Goal: Transaction & Acquisition: Purchase product/service

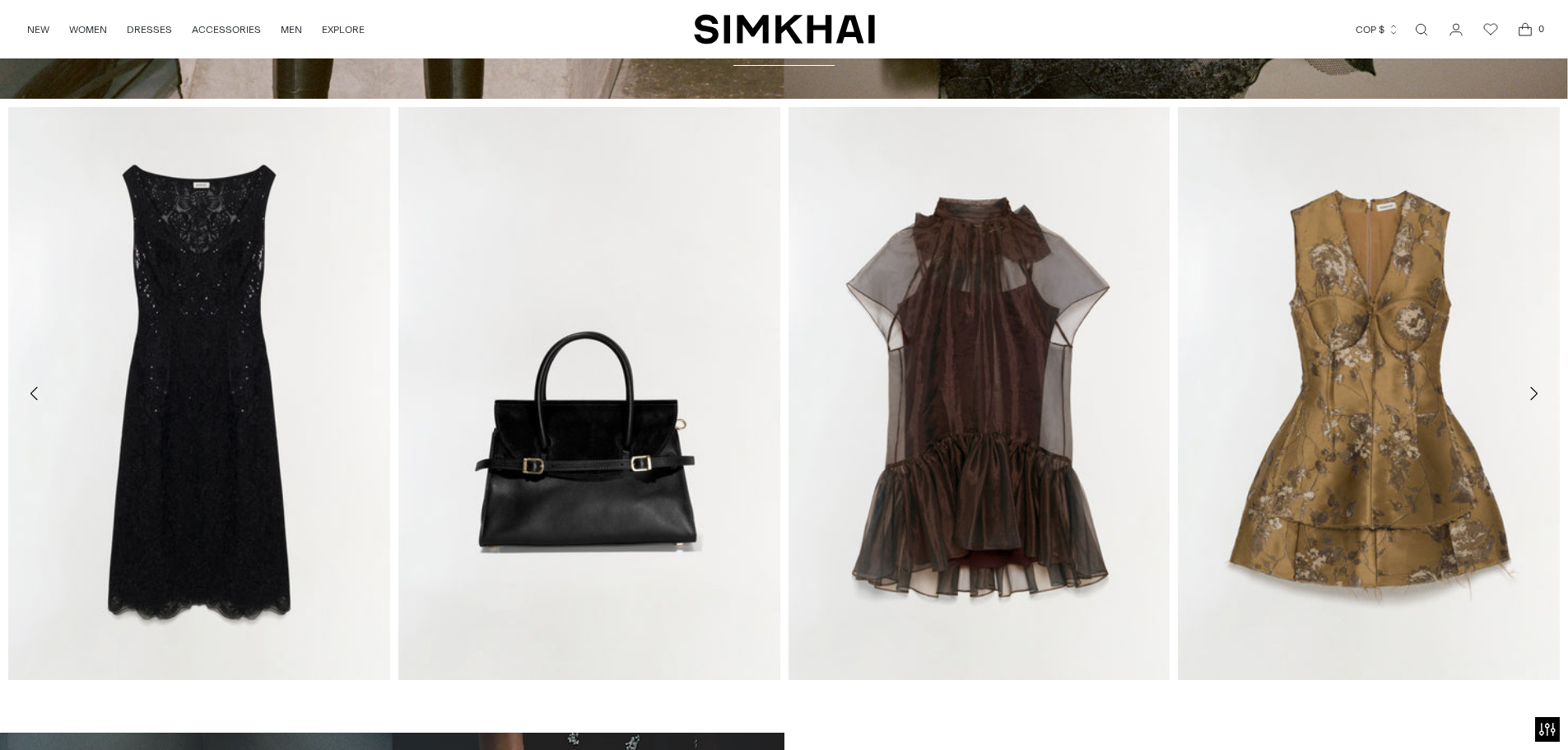
scroll to position [748, 0]
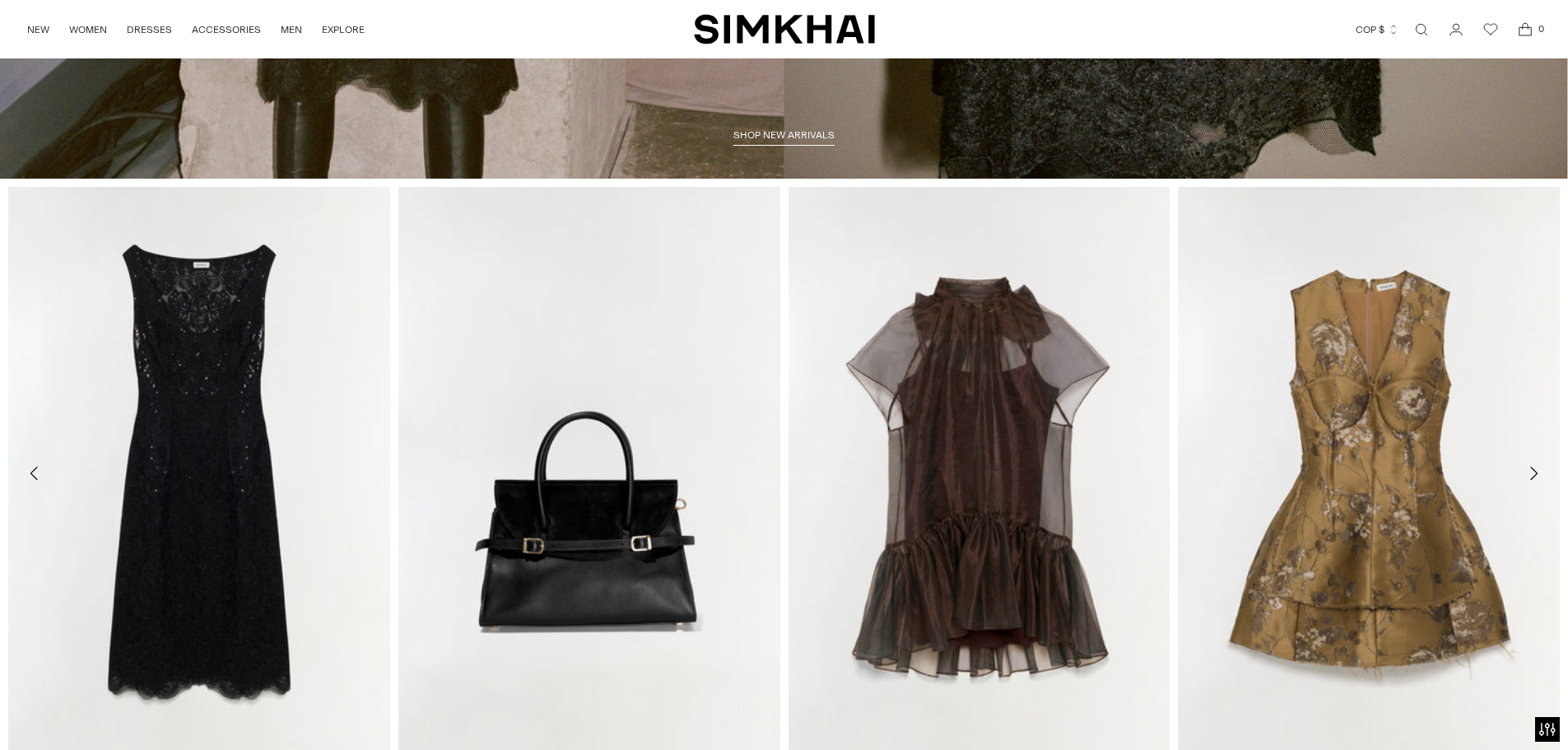
click at [1418, 28] on link "Open search modal" at bounding box center [1421, 29] width 33 height 33
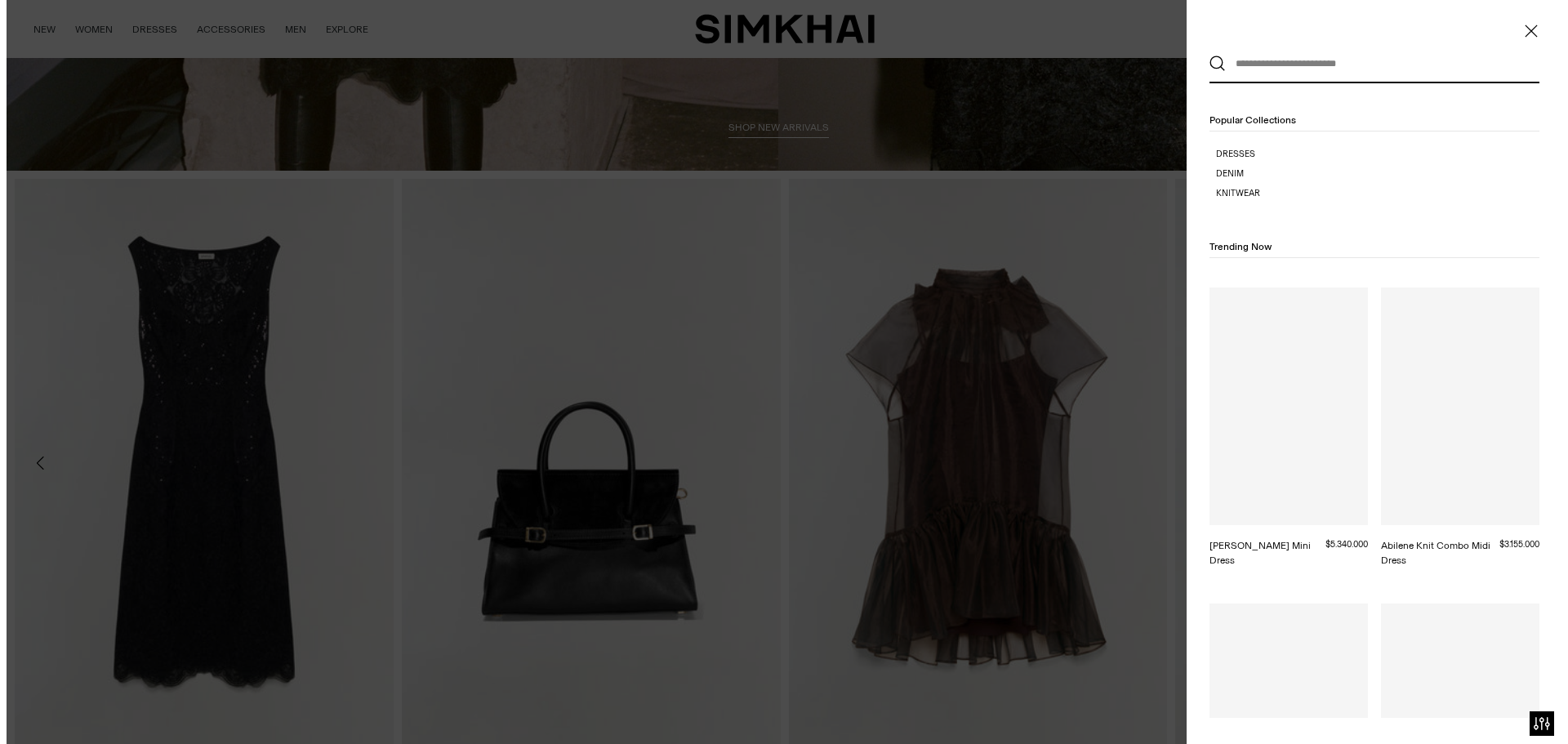
scroll to position [0, 0]
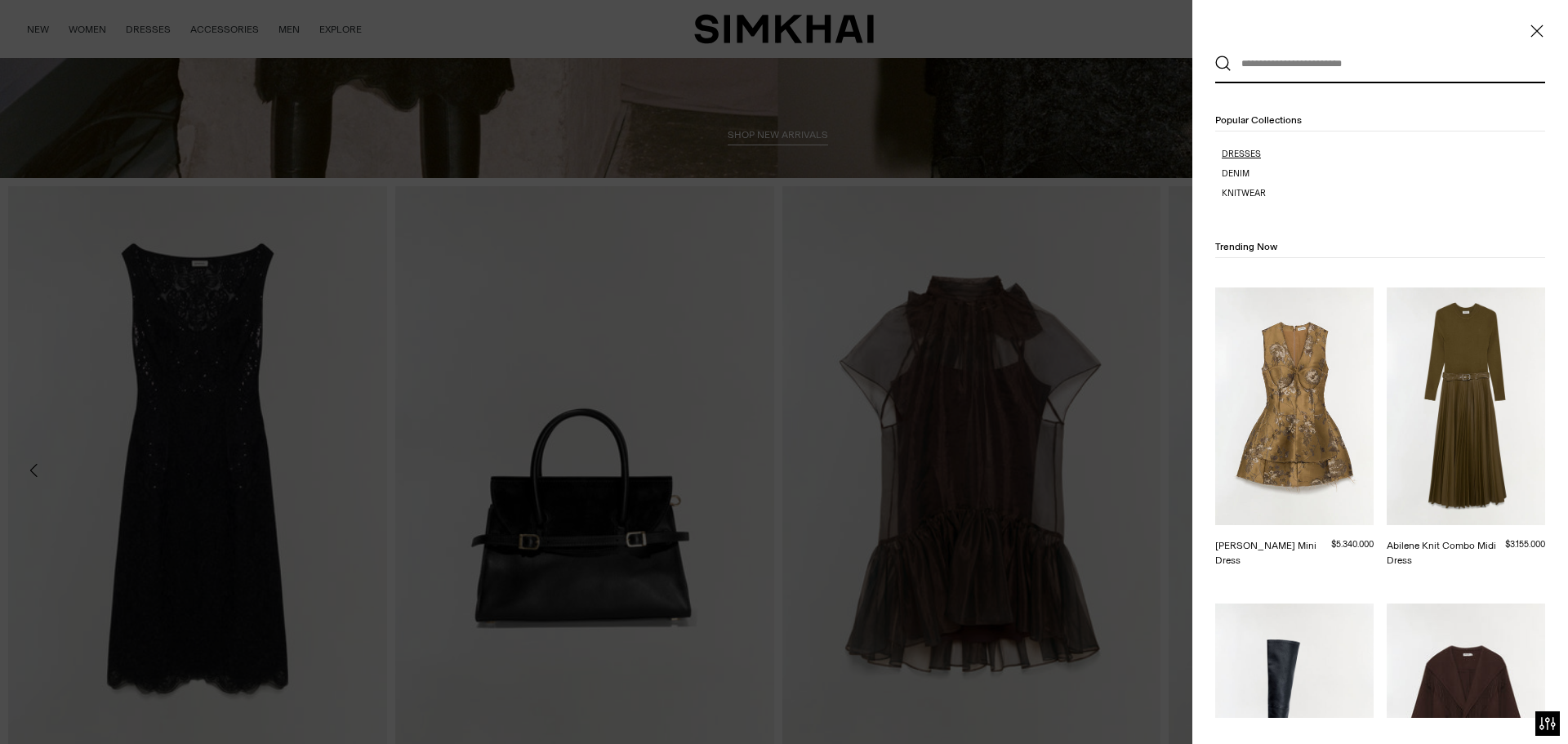
click at [1239, 151] on p "Dresses" at bounding box center [1384, 154] width 324 height 13
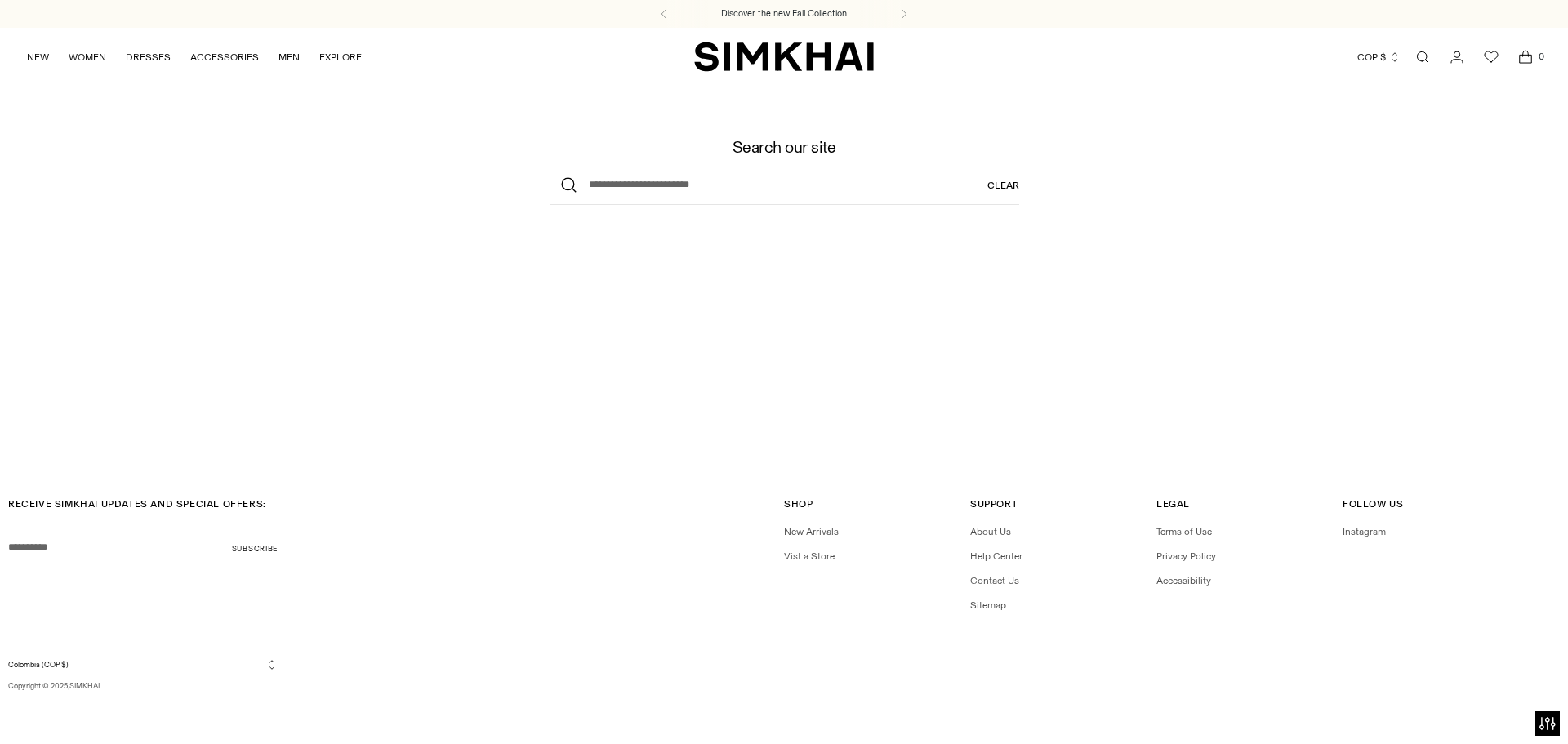
click at [1420, 58] on link "Open search modal" at bounding box center [1422, 56] width 33 height 33
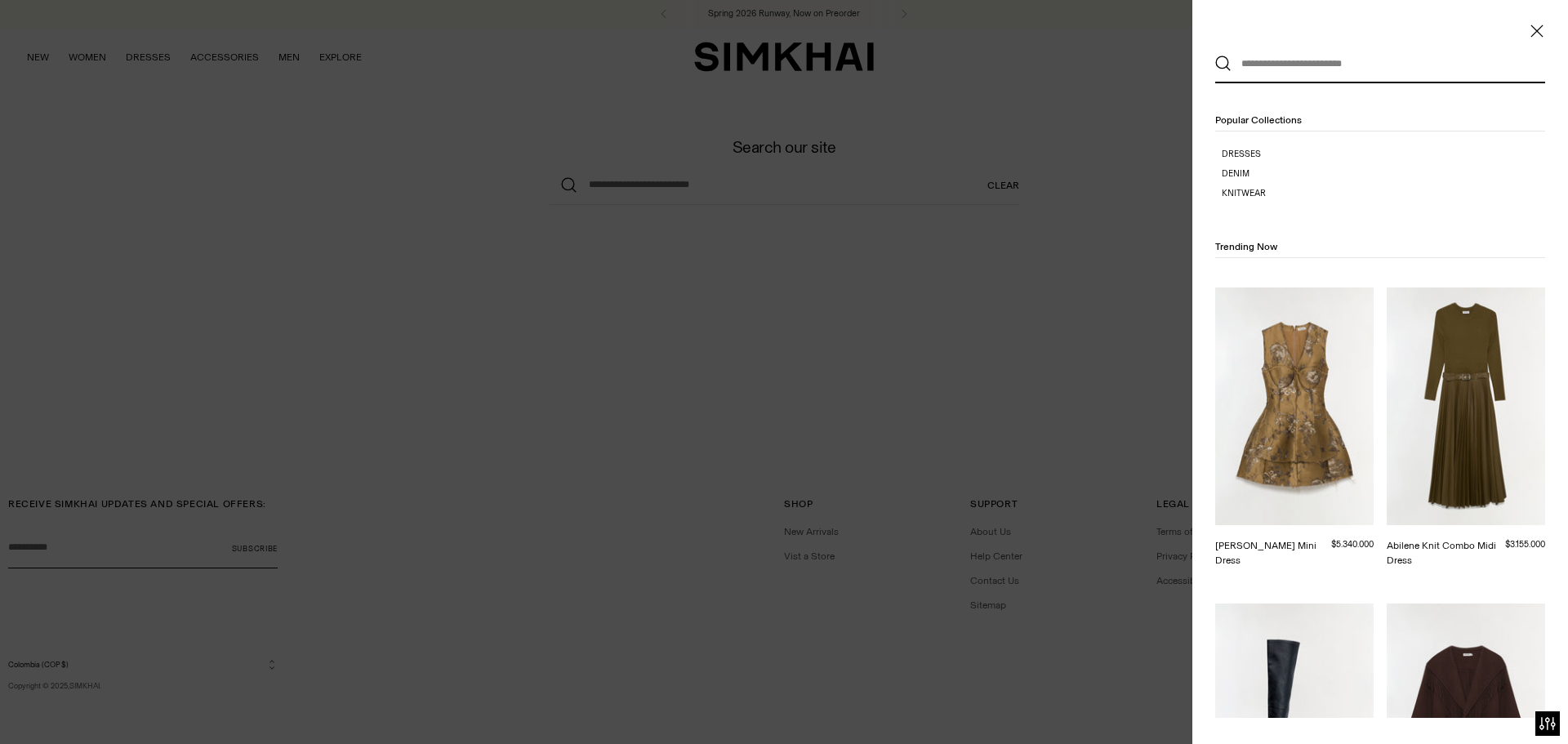
click at [1155, 325] on div at bounding box center [784, 372] width 1568 height 744
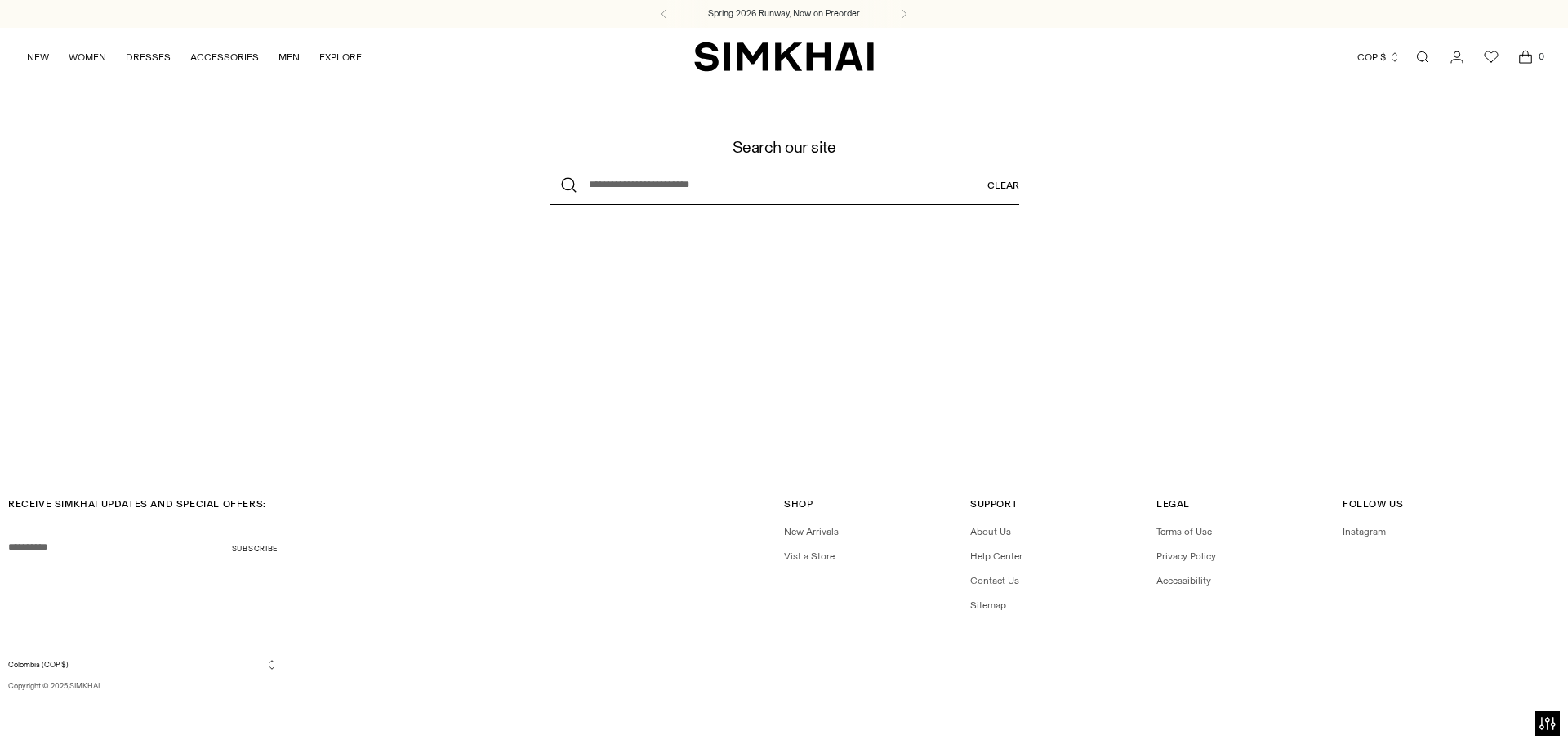
click at [695, 186] on input "What are you looking for?" at bounding box center [784, 185] width 469 height 40
click at [1423, 60] on link "Open search modal" at bounding box center [1422, 56] width 33 height 33
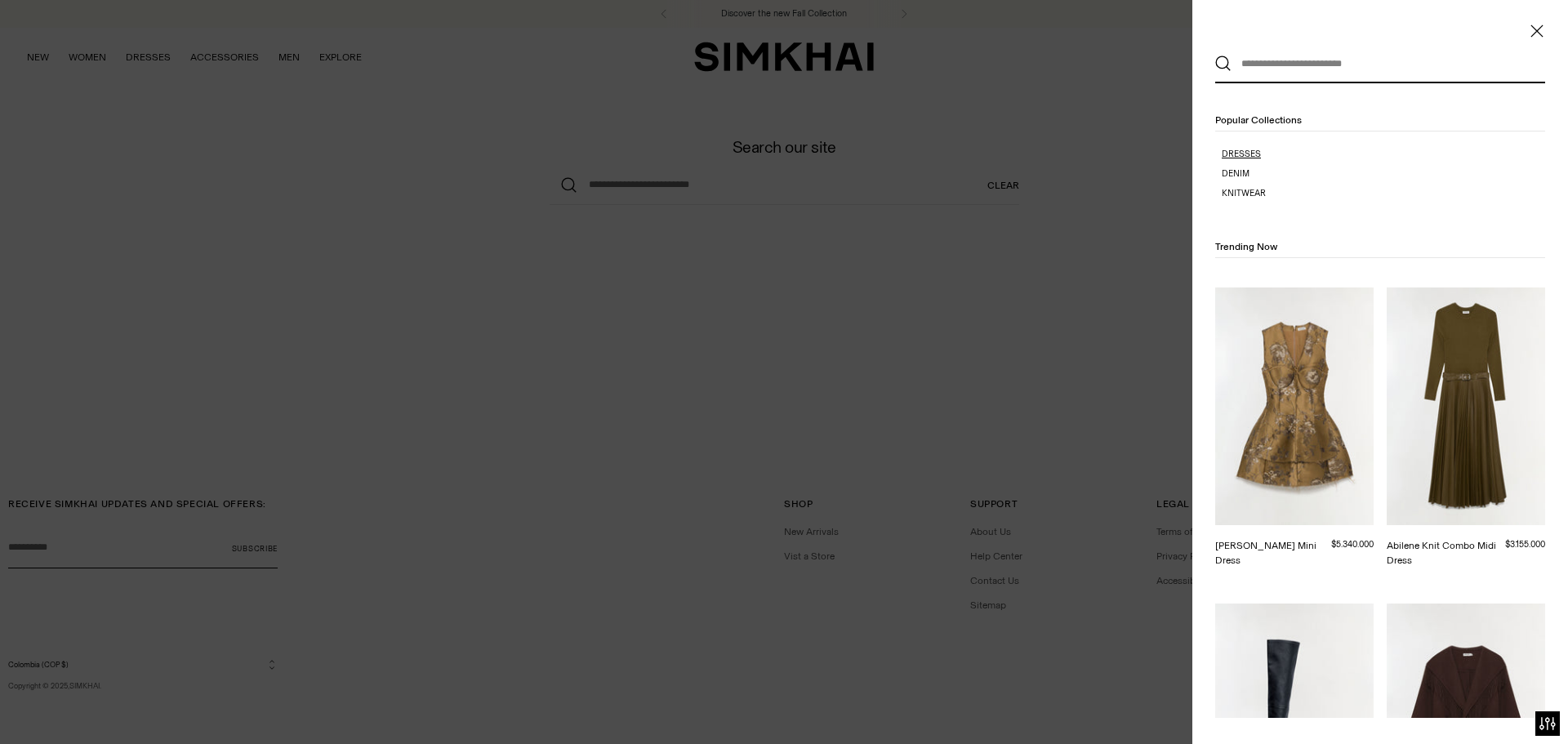
click at [1253, 155] on p "Dresses" at bounding box center [1384, 154] width 324 height 13
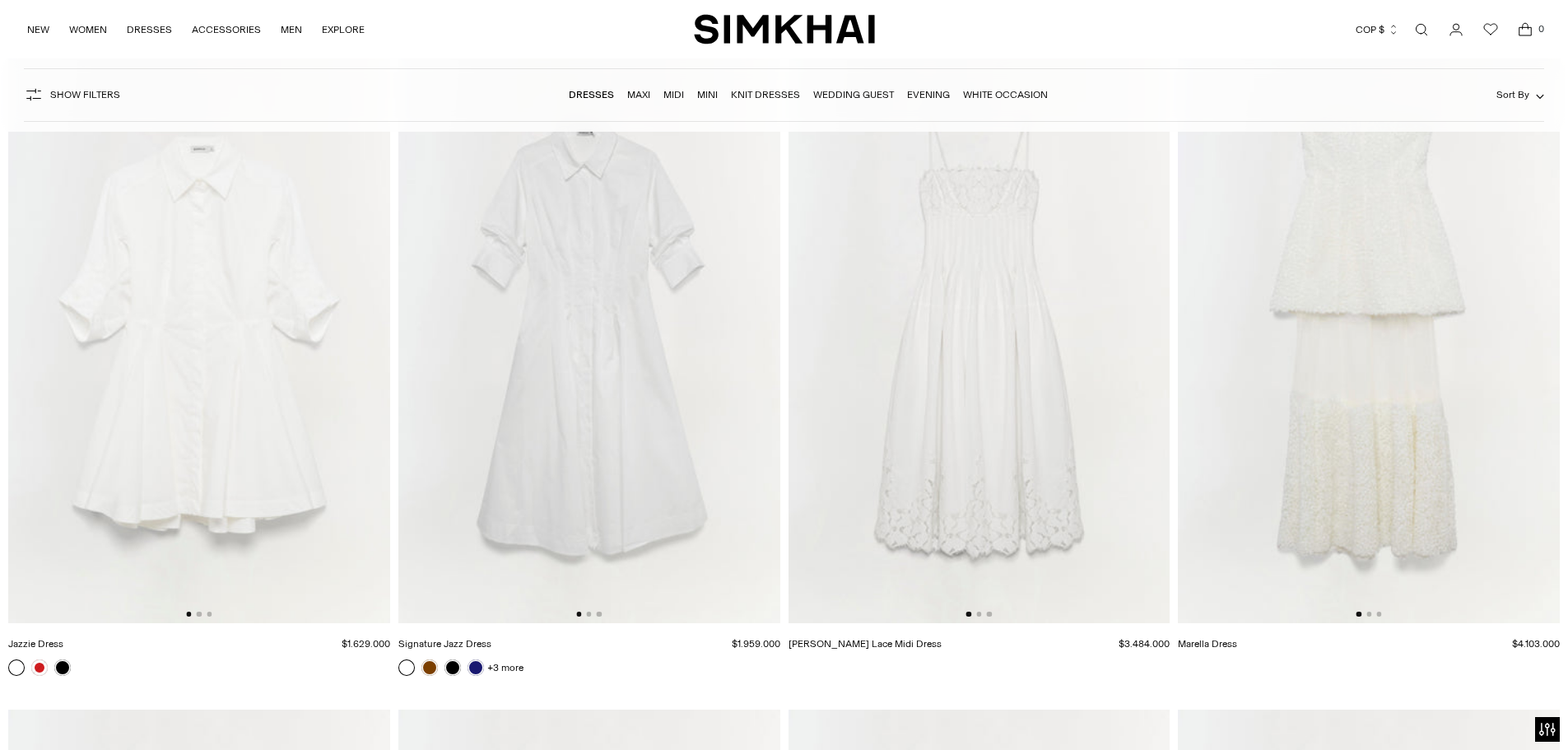
scroll to position [16708, 0]
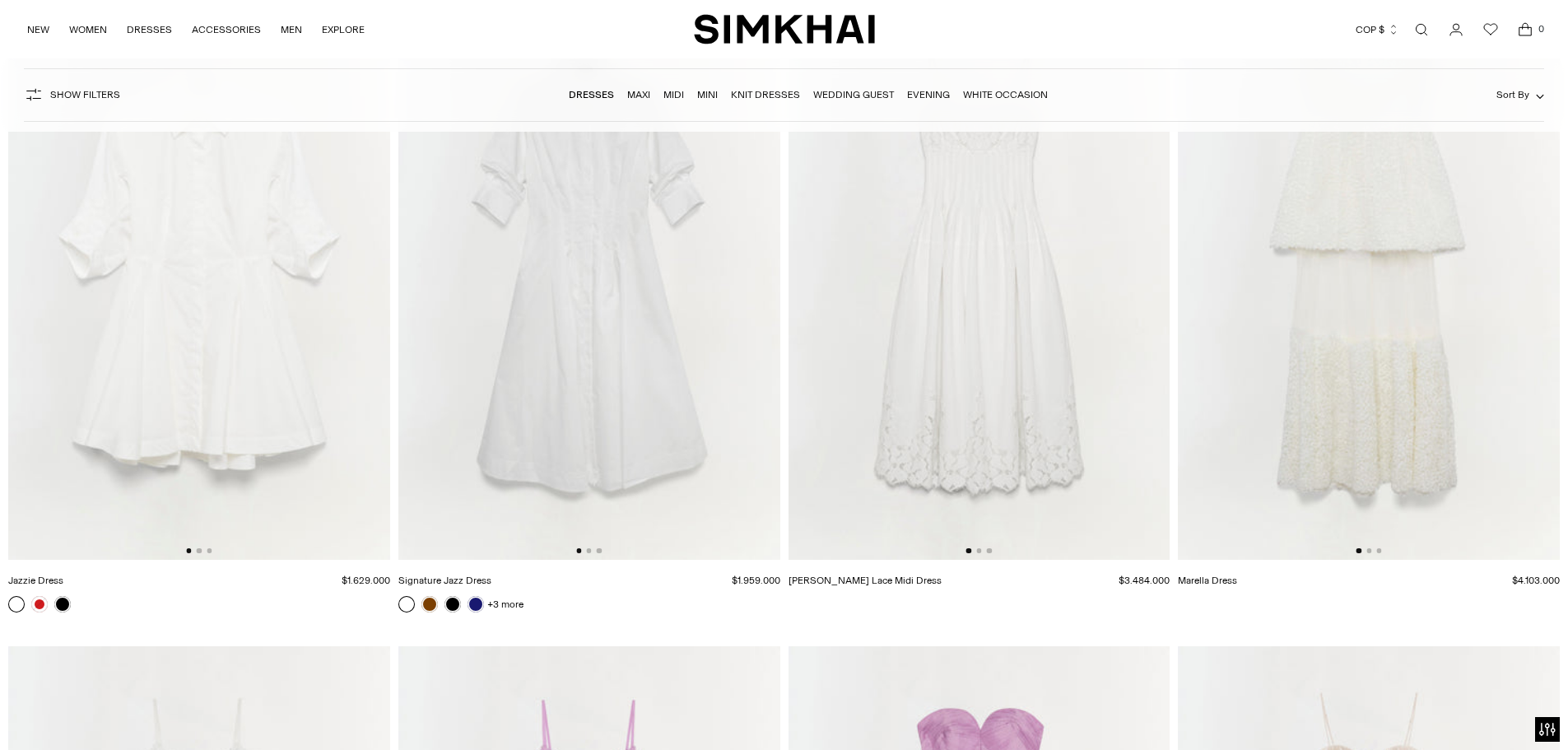
click at [1417, 28] on link "Open search modal" at bounding box center [1421, 29] width 33 height 33
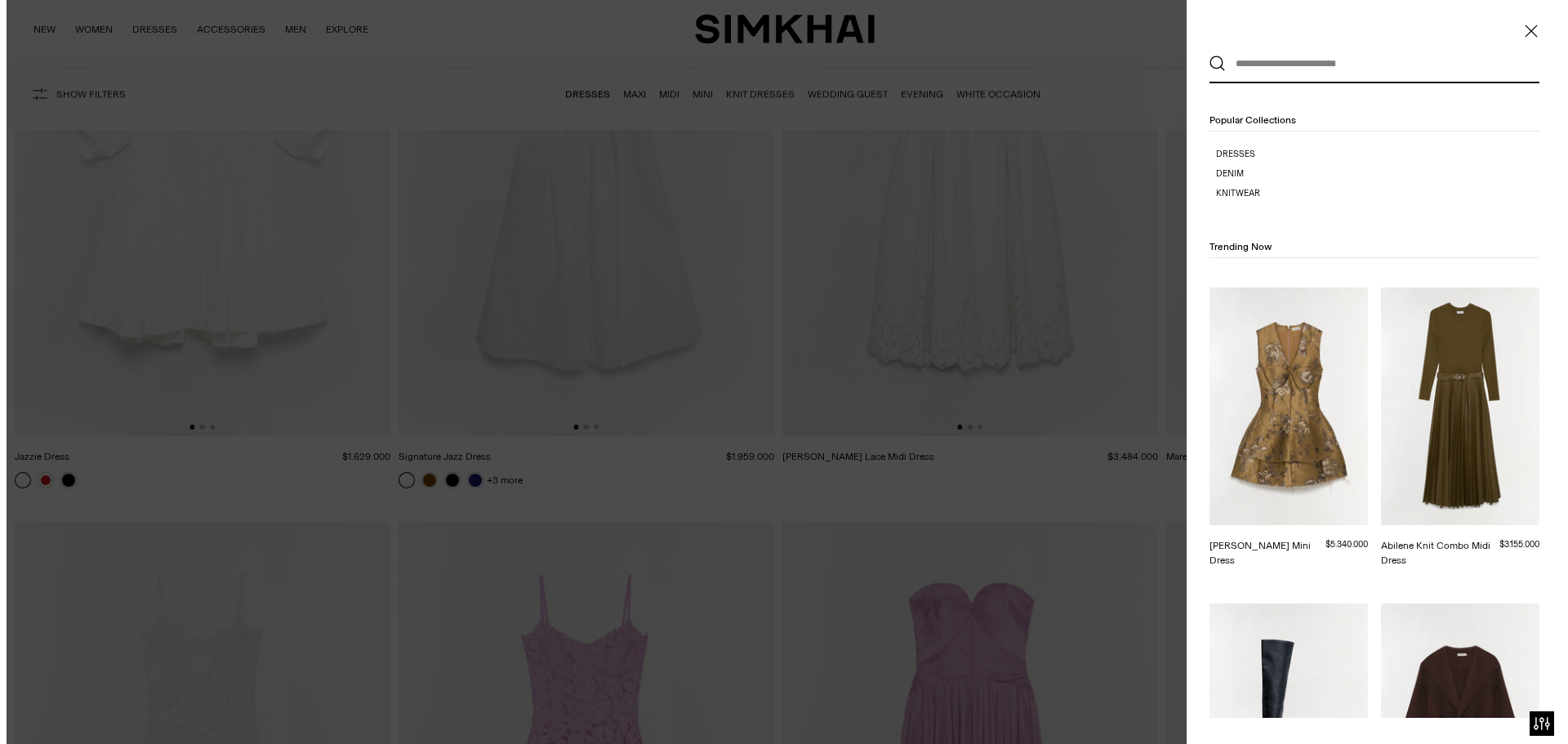
scroll to position [0, 0]
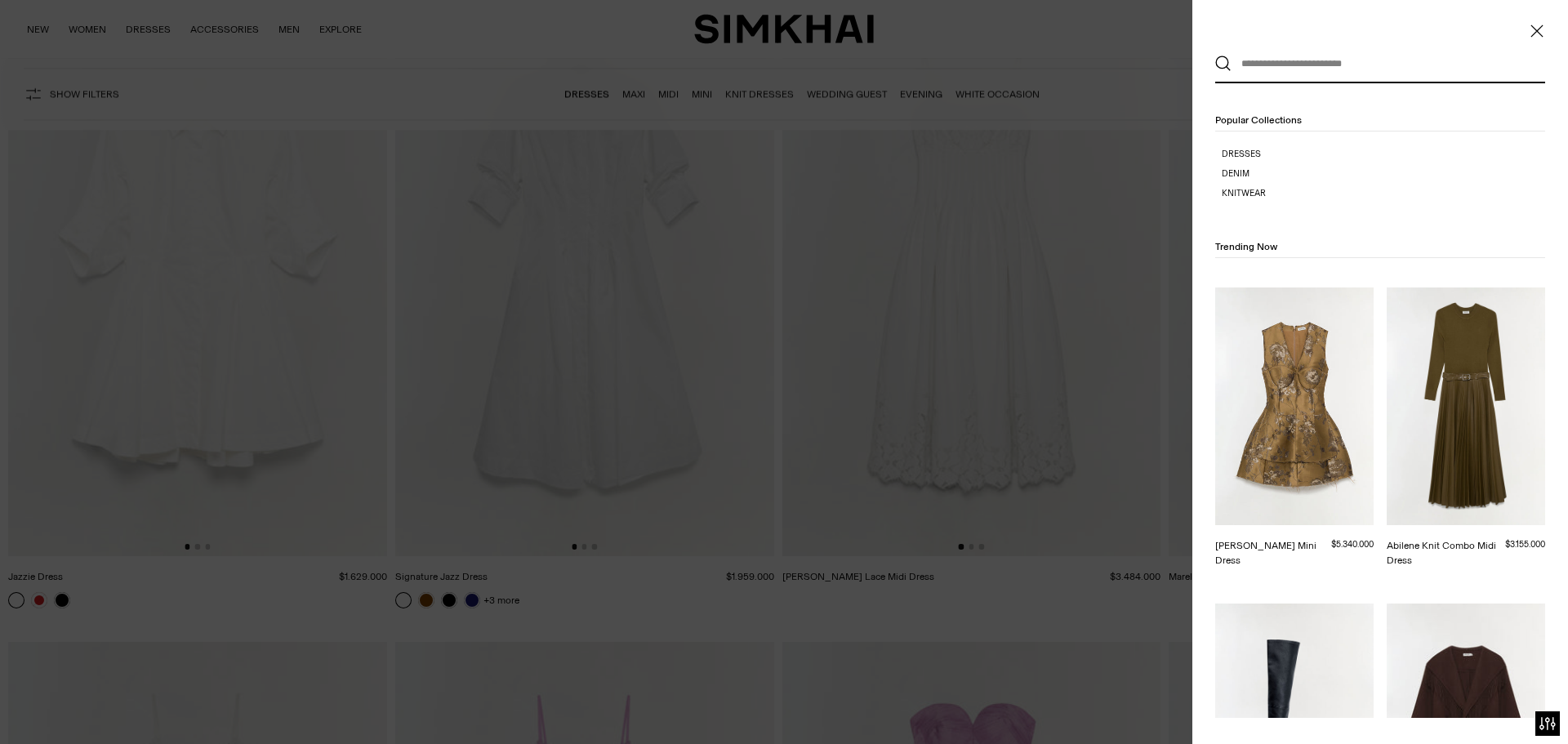
click at [1157, 151] on div at bounding box center [784, 372] width 1568 height 744
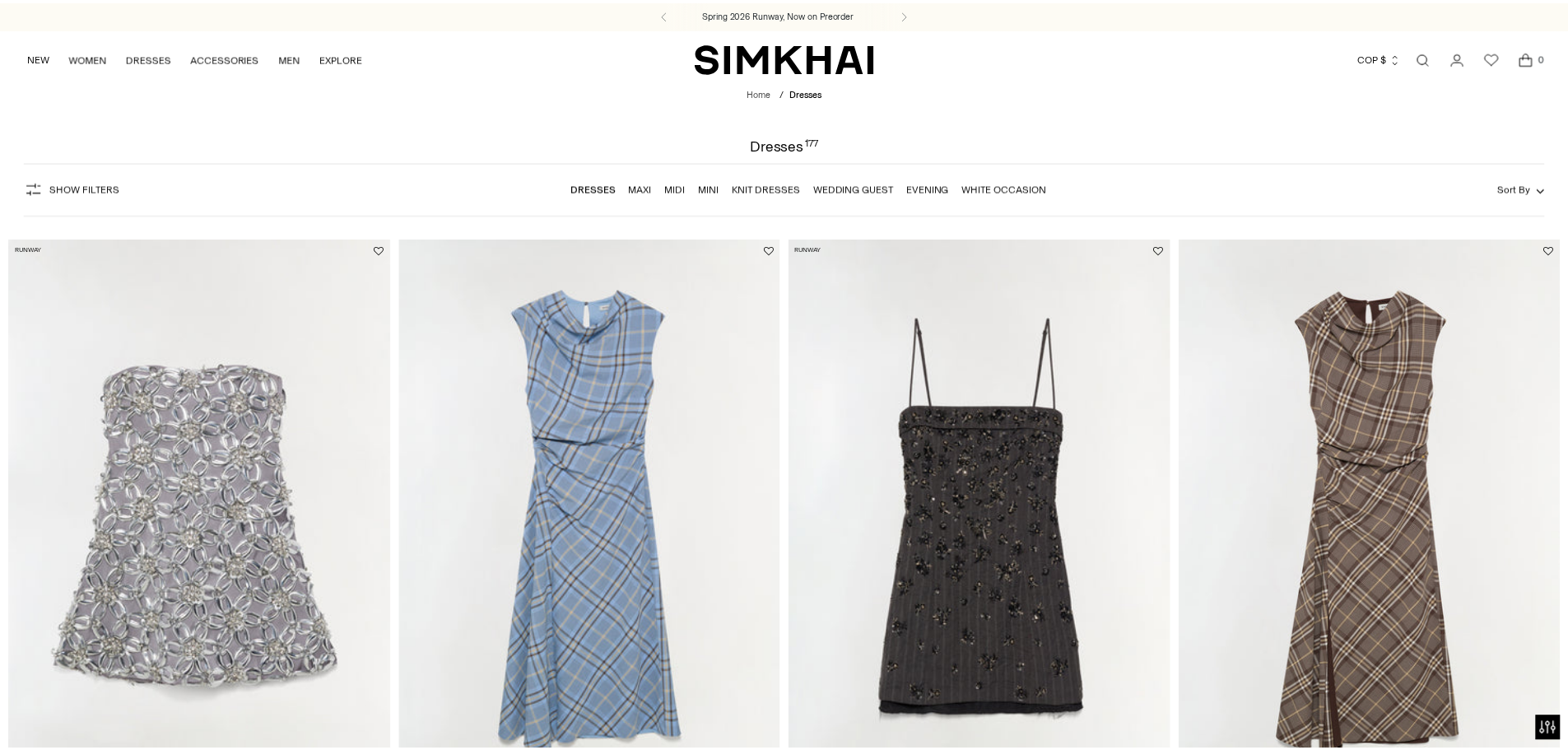
scroll to position [16708, 0]
